Goal: Check status: Check status

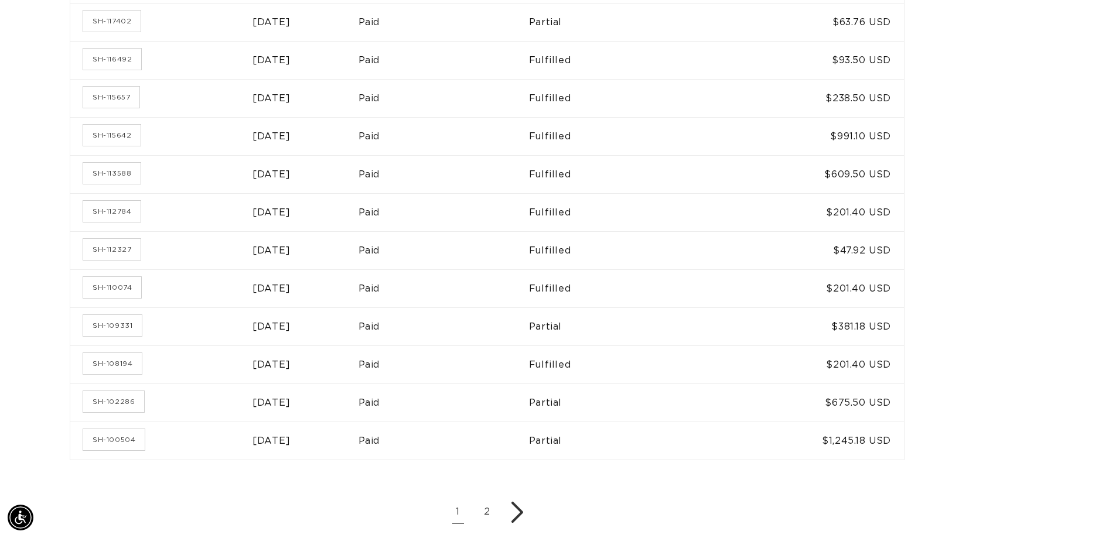
scroll to position [0, 1033]
click at [124, 366] on link "SH-108194" at bounding box center [112, 363] width 59 height 21
click at [118, 318] on link "SH-109331" at bounding box center [112, 325] width 59 height 21
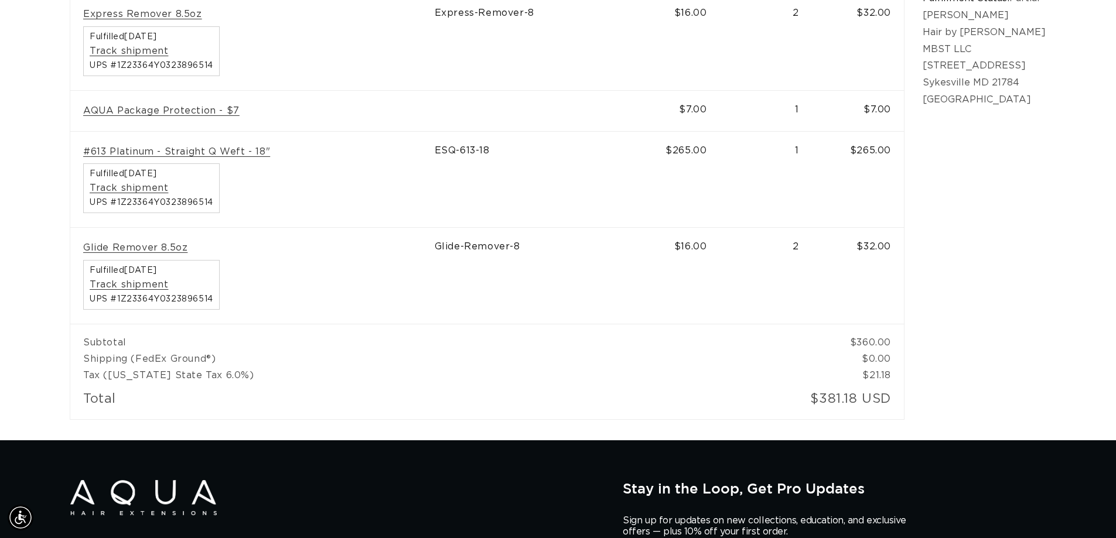
scroll to position [0, 2066]
